Goal: Information Seeking & Learning: Learn about a topic

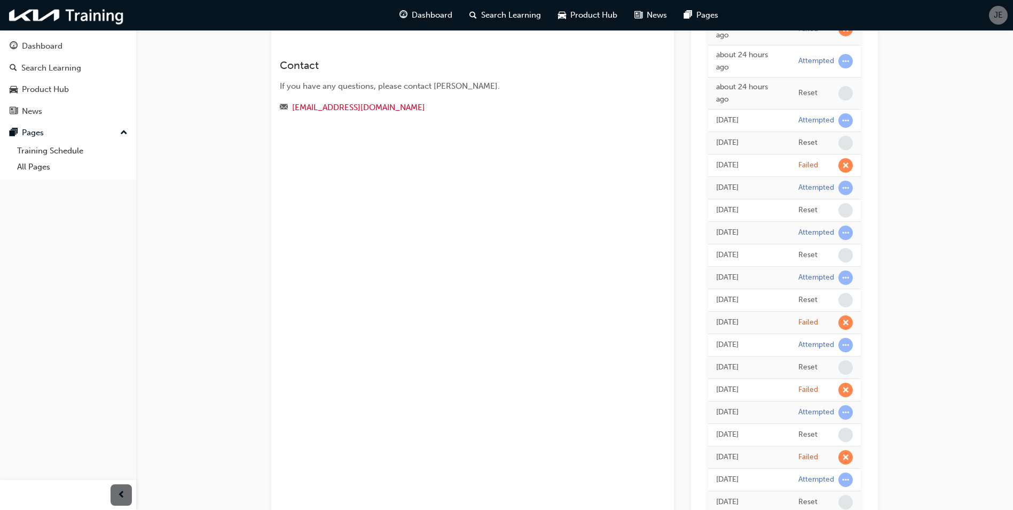
scroll to position [14, 0]
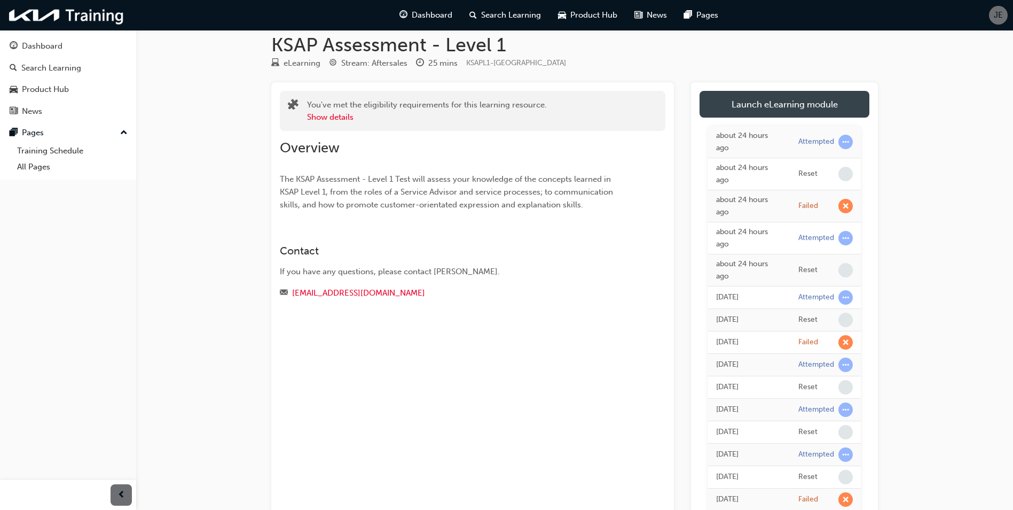
click at [817, 100] on link "Launch eLearning module" at bounding box center [785, 104] width 170 height 27
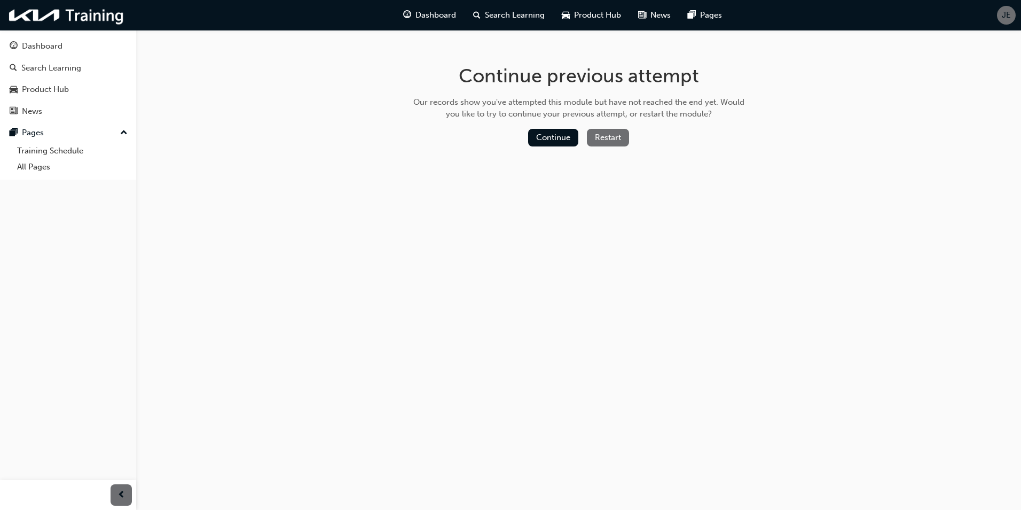
click at [607, 142] on button "Restart" at bounding box center [608, 138] width 42 height 18
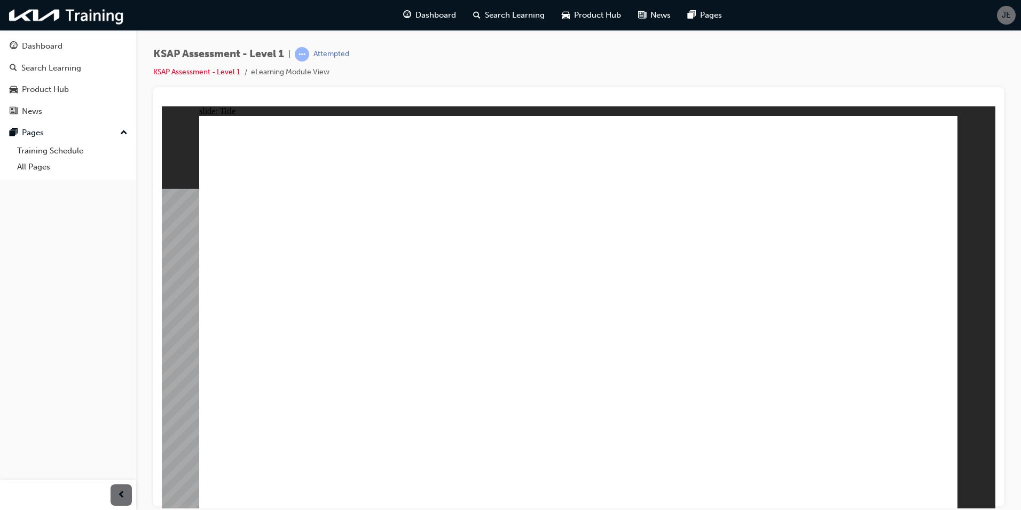
click at [162, 106] on image at bounding box center [162, 106] width 0 height 0
radio input "true"
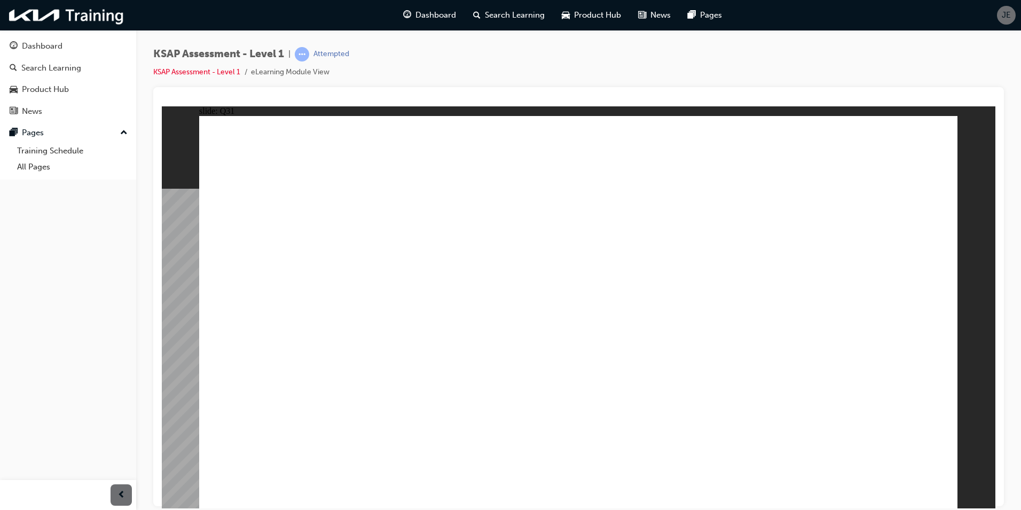
radio input "false"
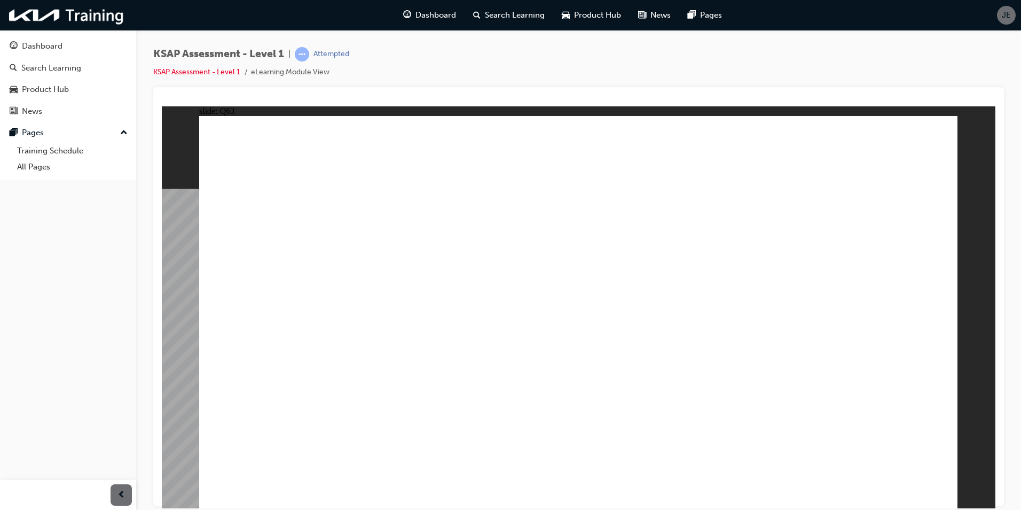
radio input "true"
checkbox input "true"
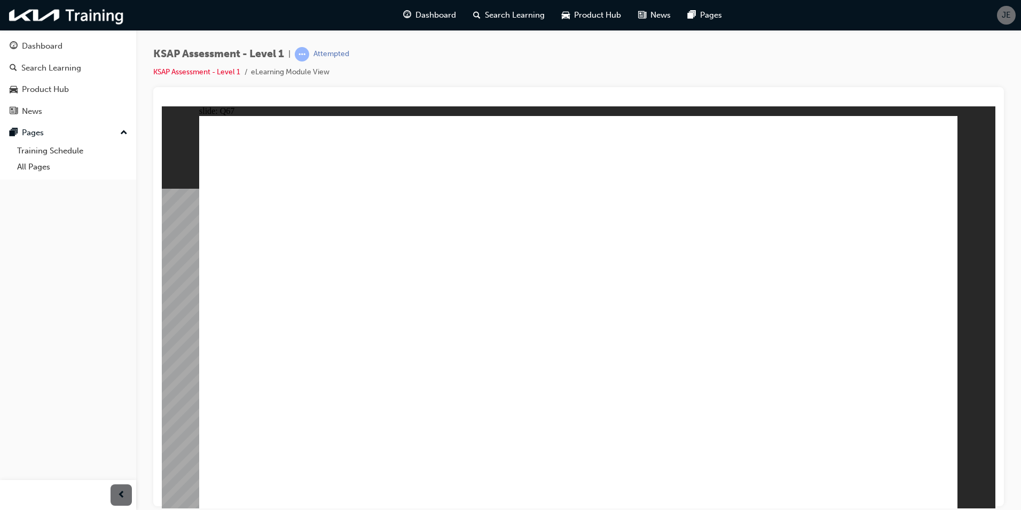
checkbox input "true"
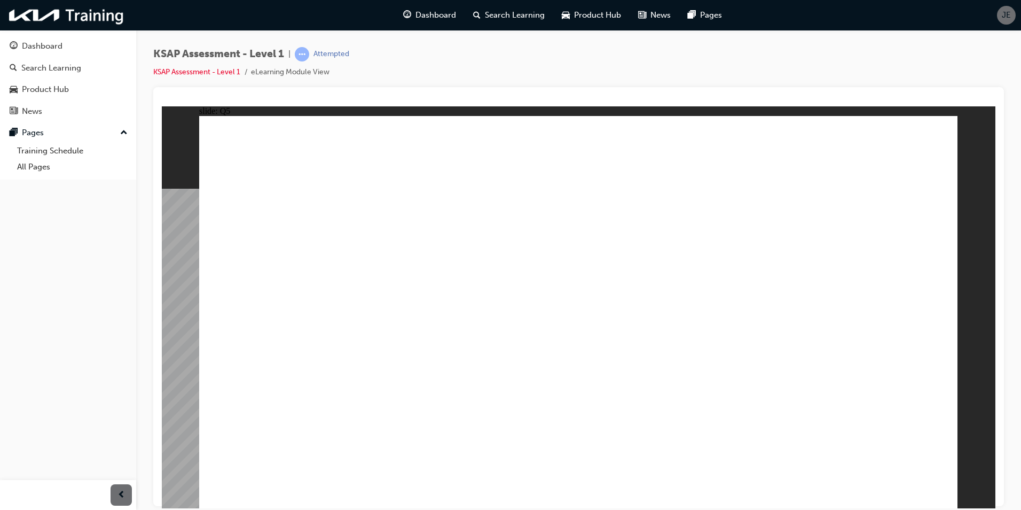
radio input "false"
radio input "true"
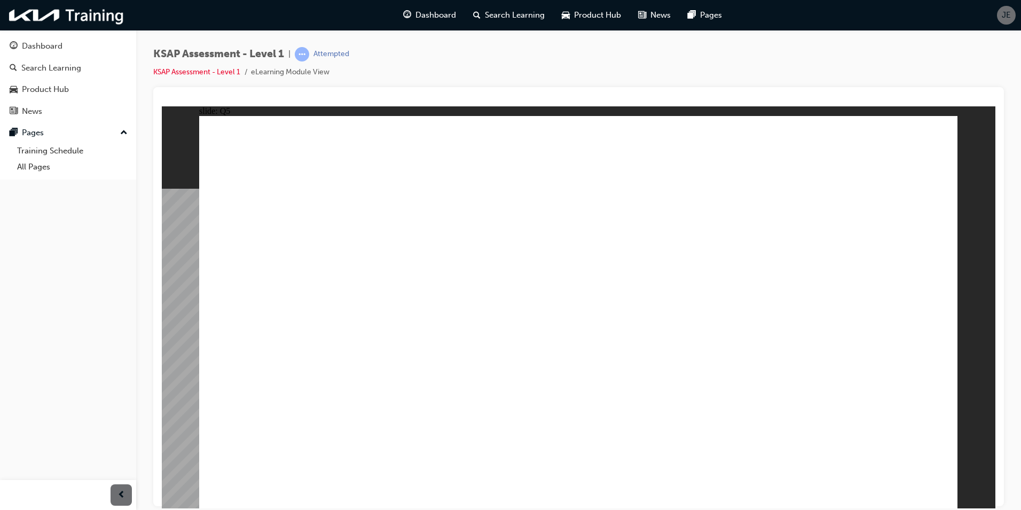
radio input "true"
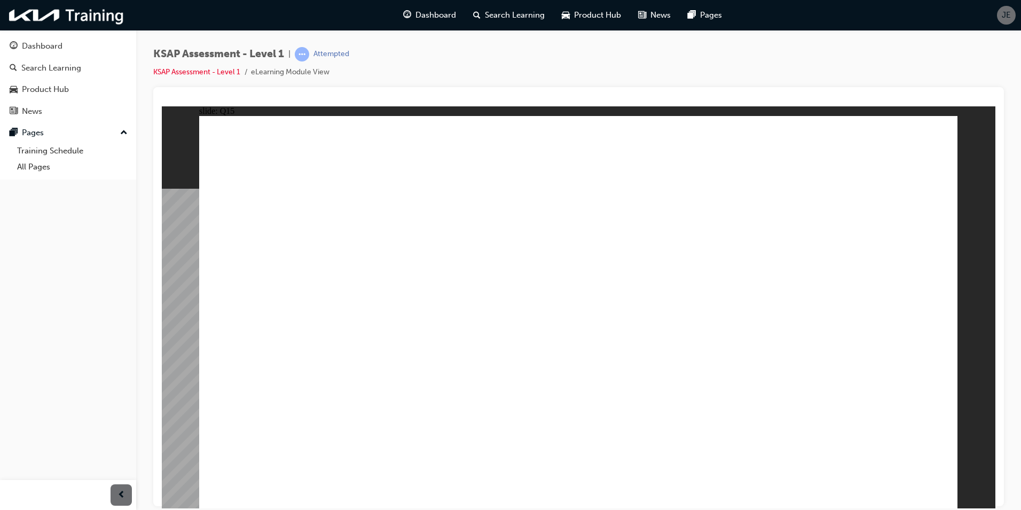
drag, startPoint x: 640, startPoint y: 261, endPoint x: 864, endPoint y: 498, distance: 326.5
radio input "true"
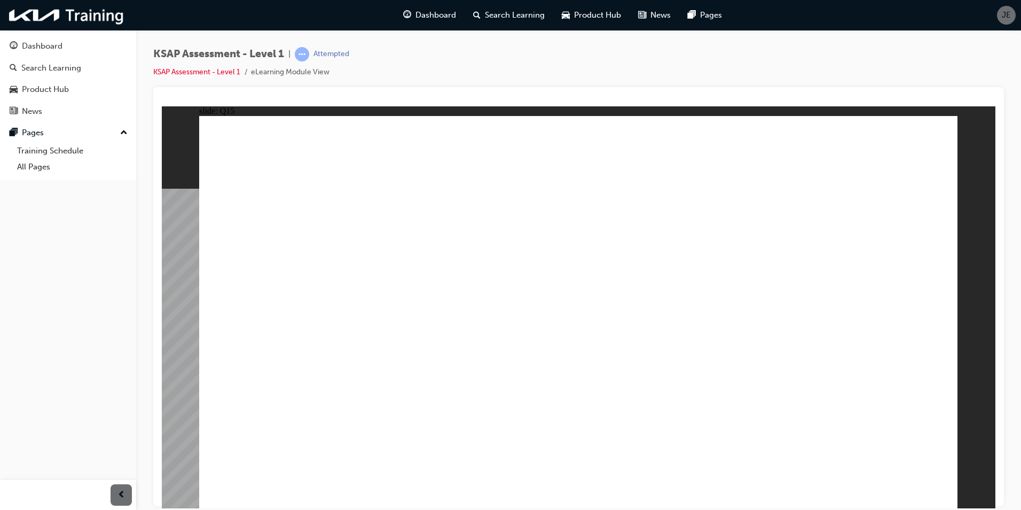
radio input "true"
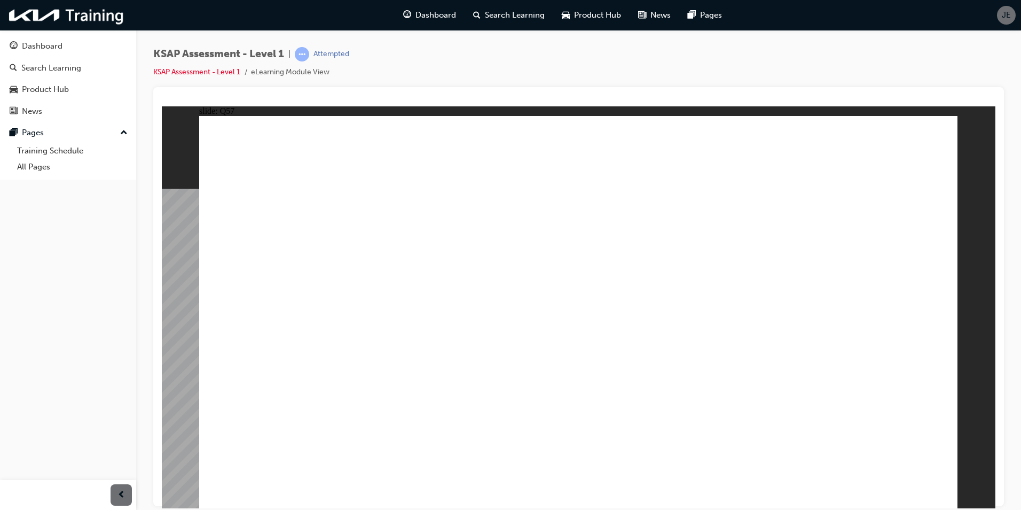
radio input "false"
radio input "true"
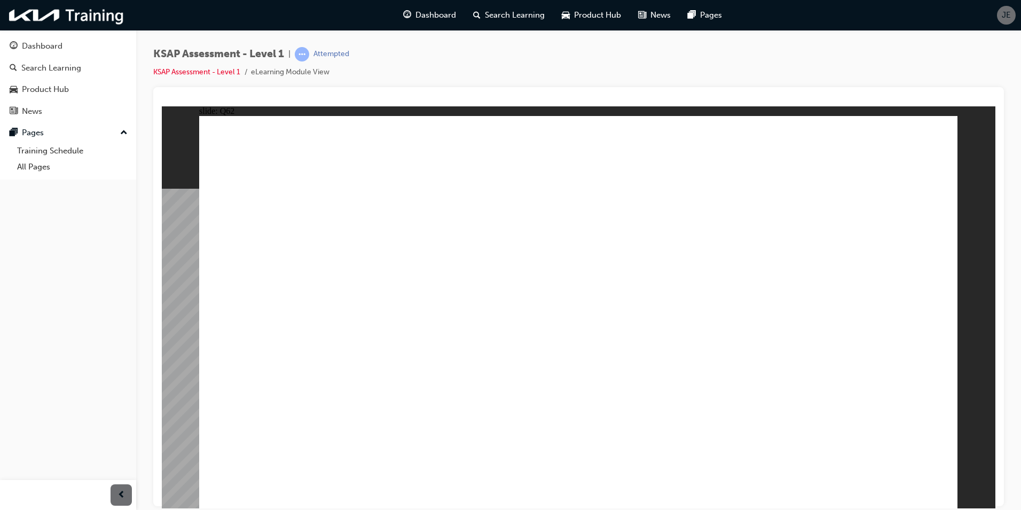
radio input "false"
radio input "true"
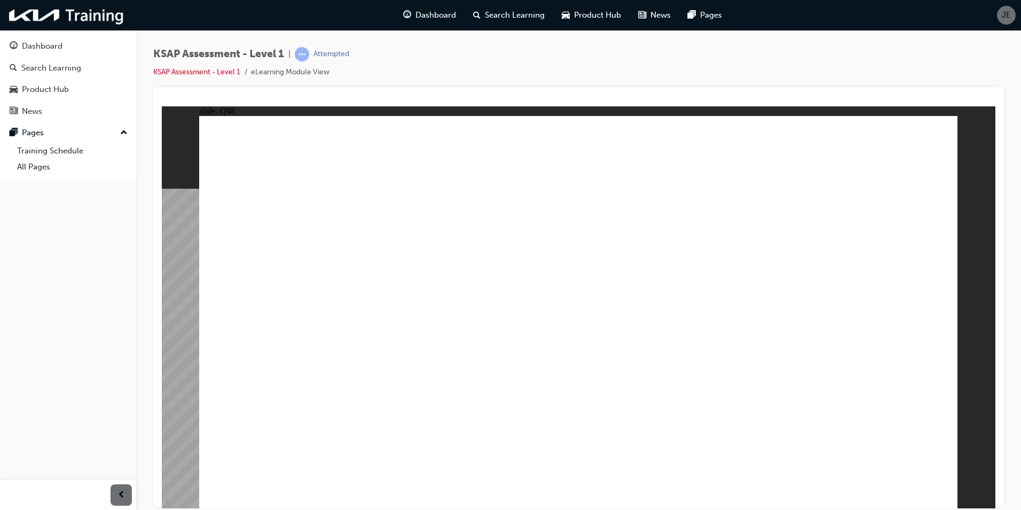
radio input "true"
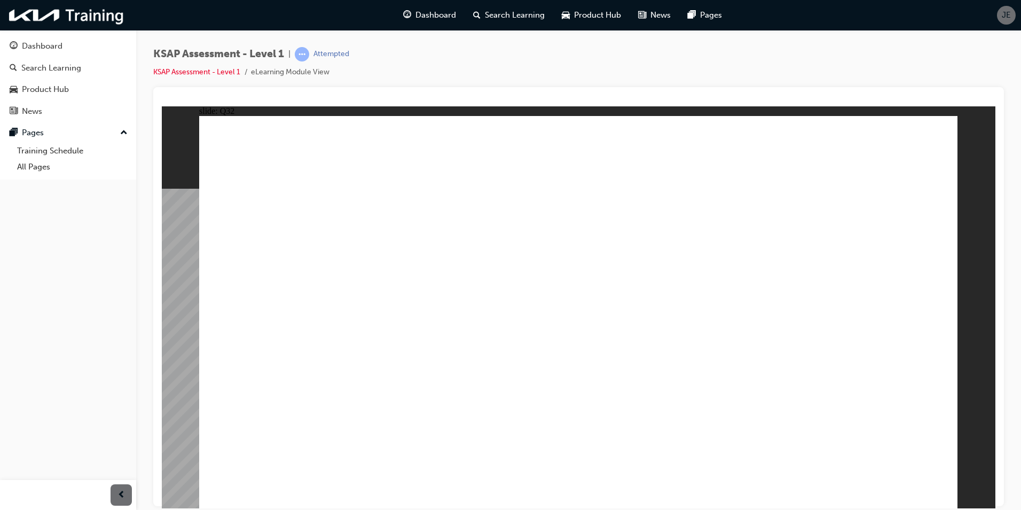
radio input "true"
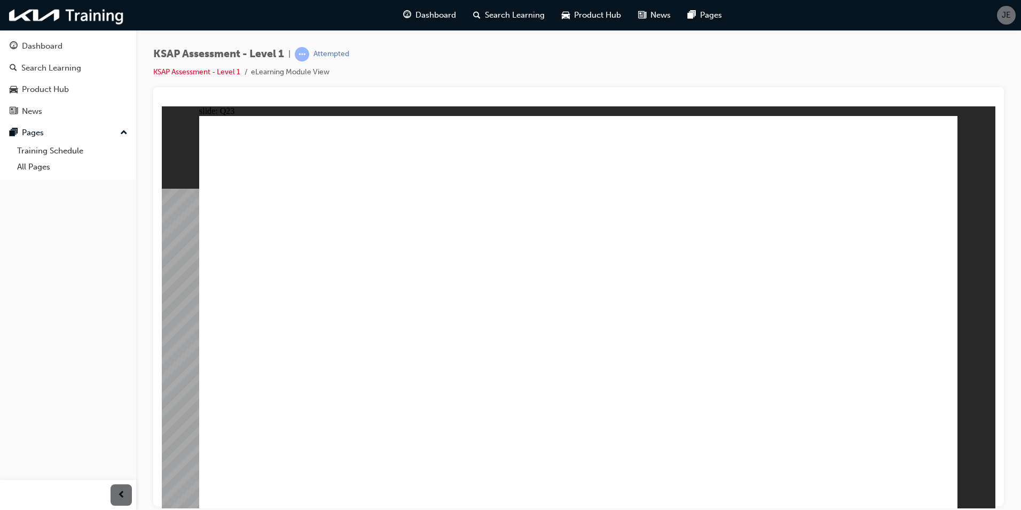
radio input "true"
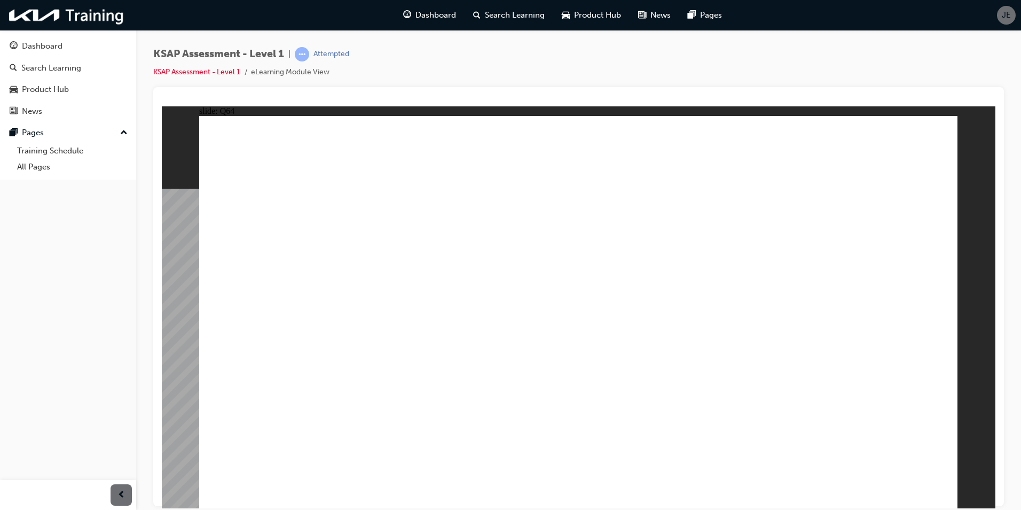
radio input "true"
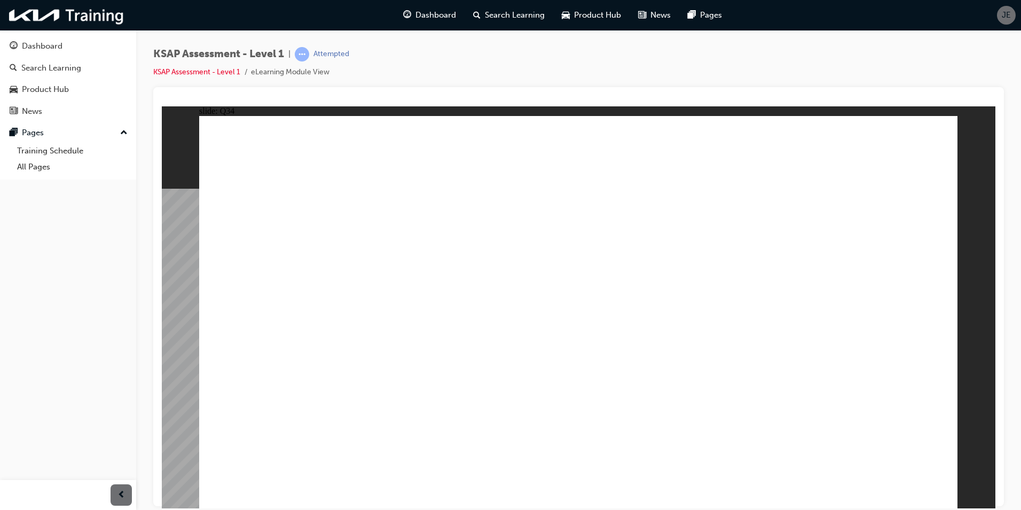
radio input "true"
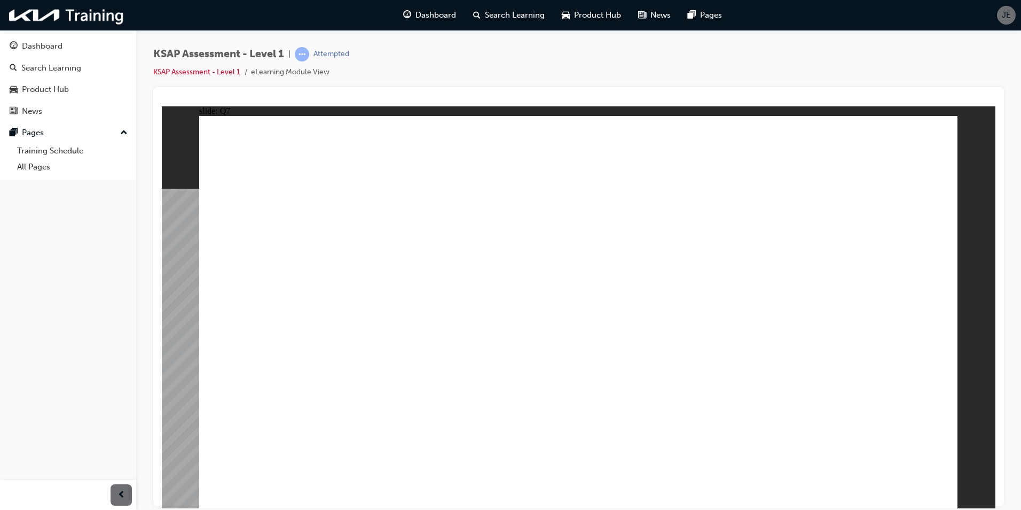
radio input "true"
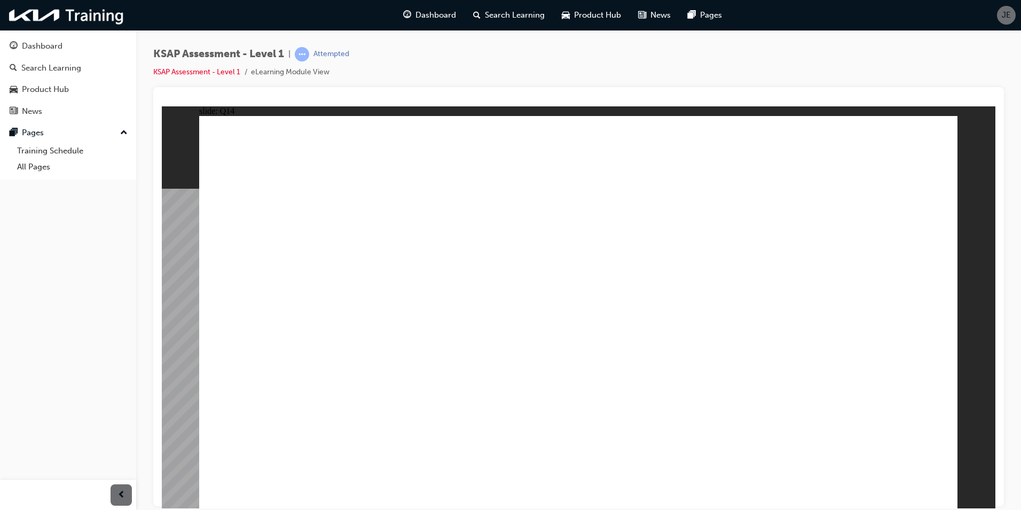
radio input "true"
drag, startPoint x: 670, startPoint y: 254, endPoint x: 664, endPoint y: 254, distance: 5.4
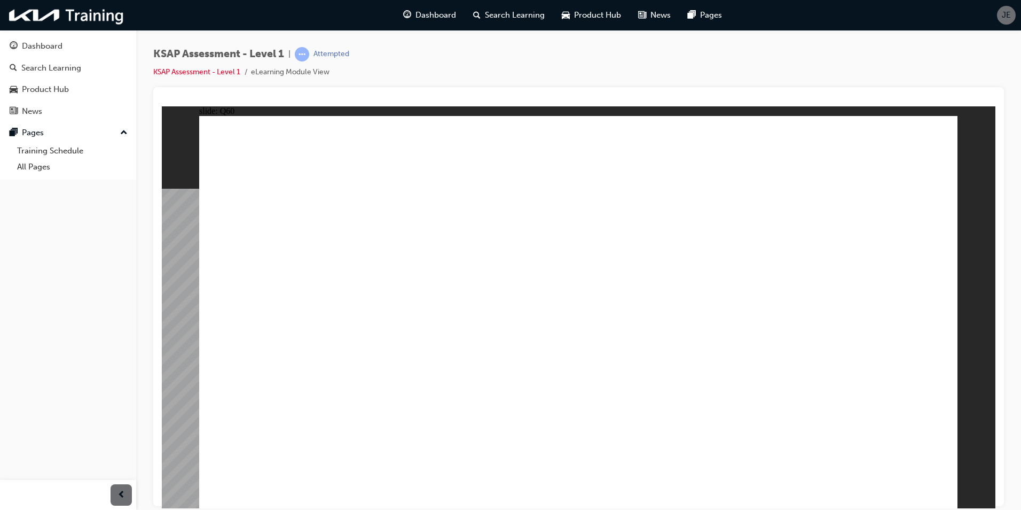
radio input "true"
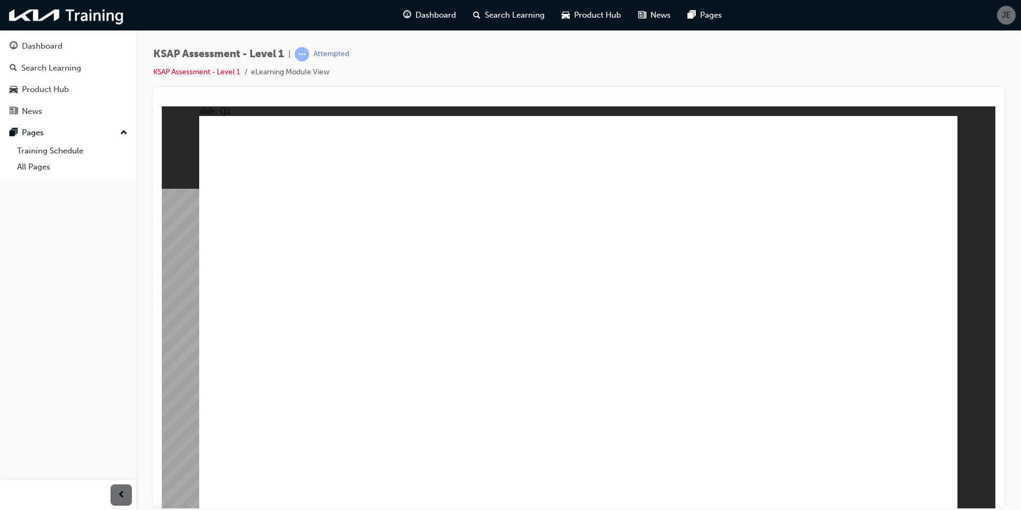
radio input "true"
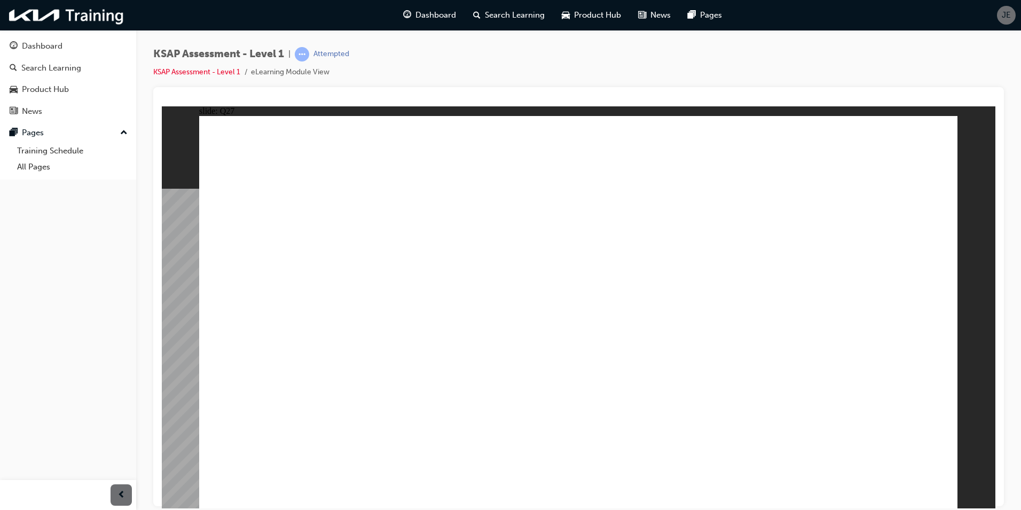
radio input "true"
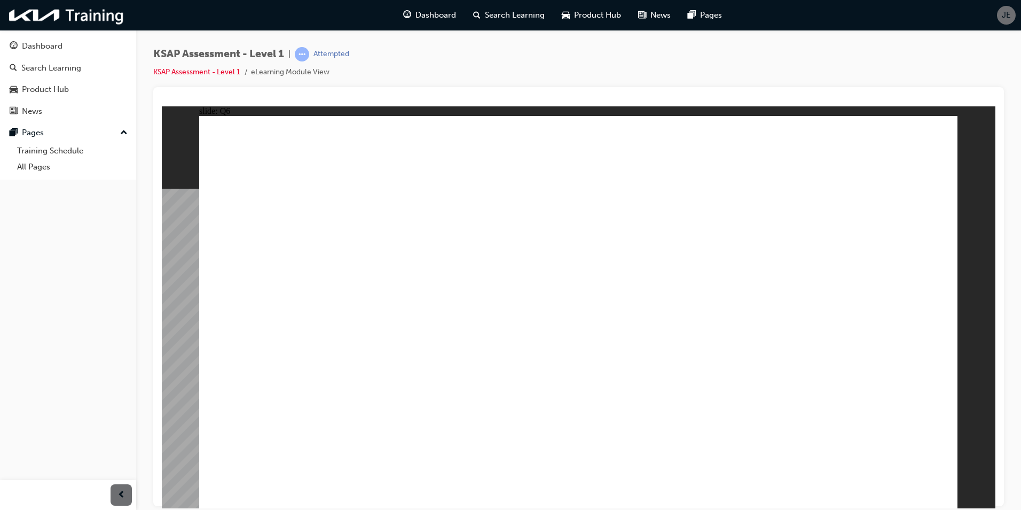
radio input "true"
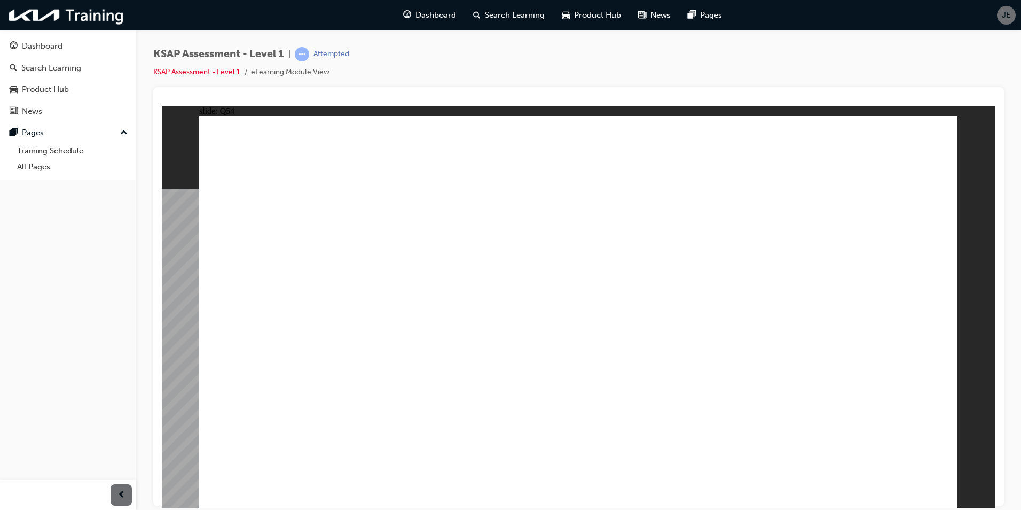
radio input "true"
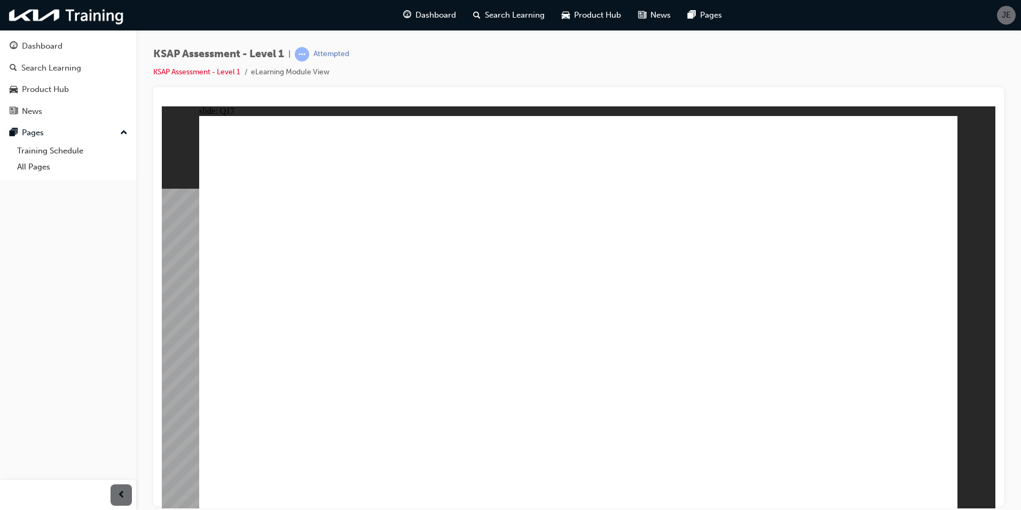
radio input "true"
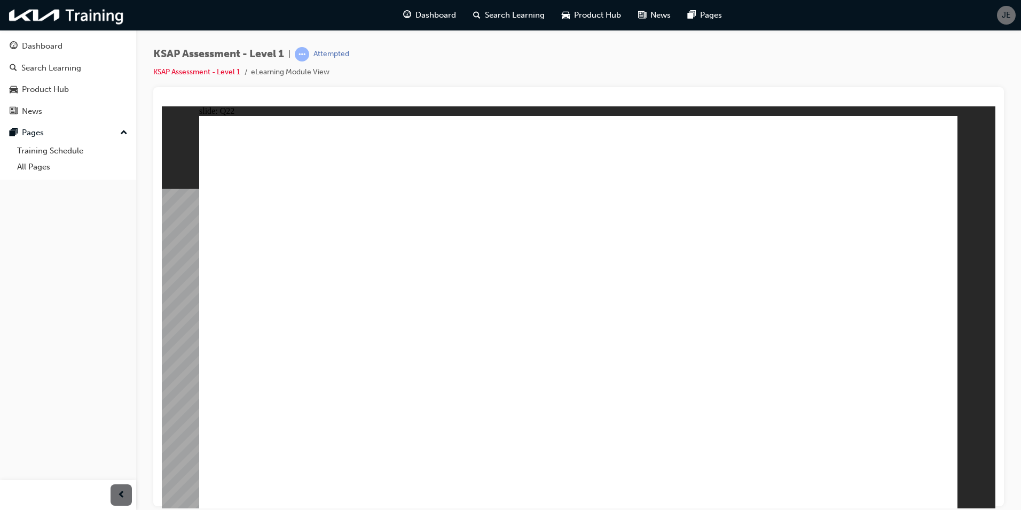
radio input "true"
drag, startPoint x: 639, startPoint y: 253, endPoint x: 925, endPoint y: 425, distance: 333.8
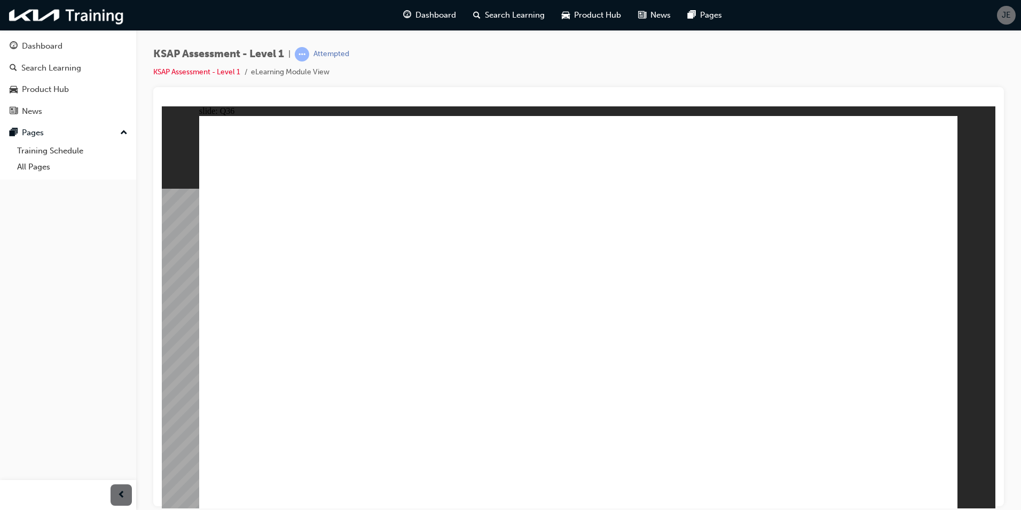
radio input "true"
drag, startPoint x: 922, startPoint y: 469, endPoint x: 915, endPoint y: 482, distance: 13.9
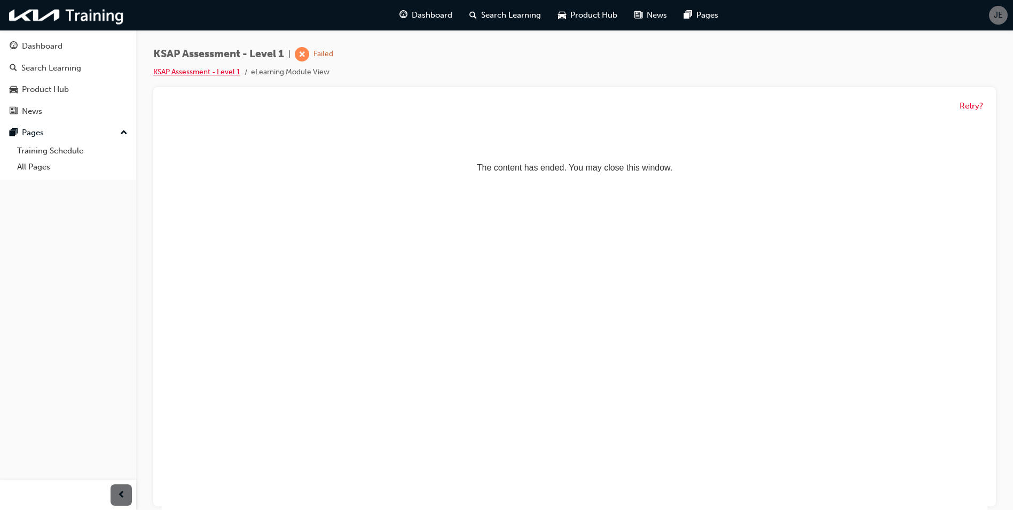
drag, startPoint x: 160, startPoint y: 68, endPoint x: 162, endPoint y: 74, distance: 5.6
click at [160, 68] on link "KSAP Assessment - Level 1" at bounding box center [196, 71] width 87 height 9
